Goal: Information Seeking & Learning: Find specific fact

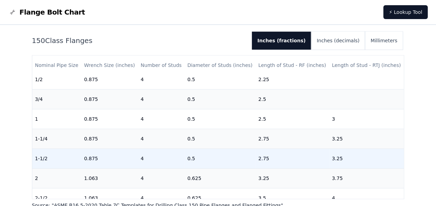
scroll to position [10, 0]
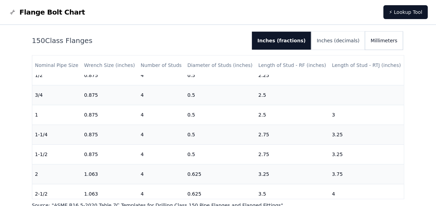
click at [384, 47] on button "Millimeters" at bounding box center [384, 41] width 38 height 18
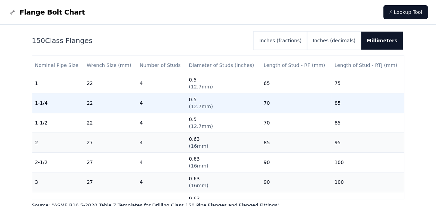
scroll to position [42, 0]
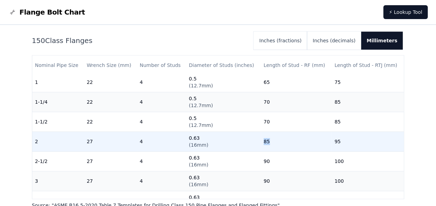
drag, startPoint x: 261, startPoint y: 142, endPoint x: 266, endPoint y: 142, distance: 5.6
click at [266, 142] on td "85" at bounding box center [296, 142] width 71 height 20
click at [230, 147] on td "0.63 ( 16mm )" at bounding box center [223, 142] width 75 height 20
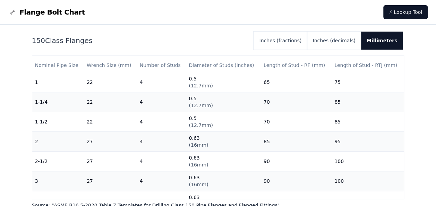
click at [266, 15] on nav "Flange Bolt Chart ⚡ Lookup Tool" at bounding box center [218, 12] width 436 height 25
click at [304, 47] on button "Inches (fractions)" at bounding box center [280, 41] width 53 height 18
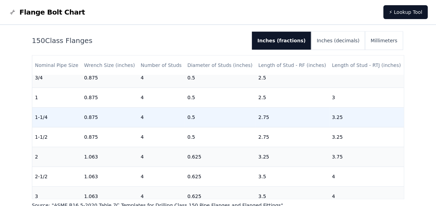
scroll to position [27, 0]
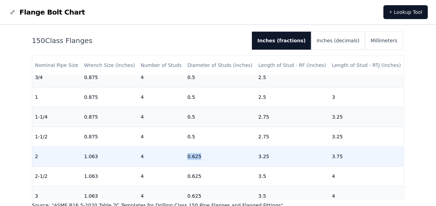
drag, startPoint x: 186, startPoint y: 158, endPoint x: 207, endPoint y: 156, distance: 21.2
click at [207, 156] on td "0.625" at bounding box center [220, 157] width 71 height 20
copy td "0.625"
